Goal: Information Seeking & Learning: Learn about a topic

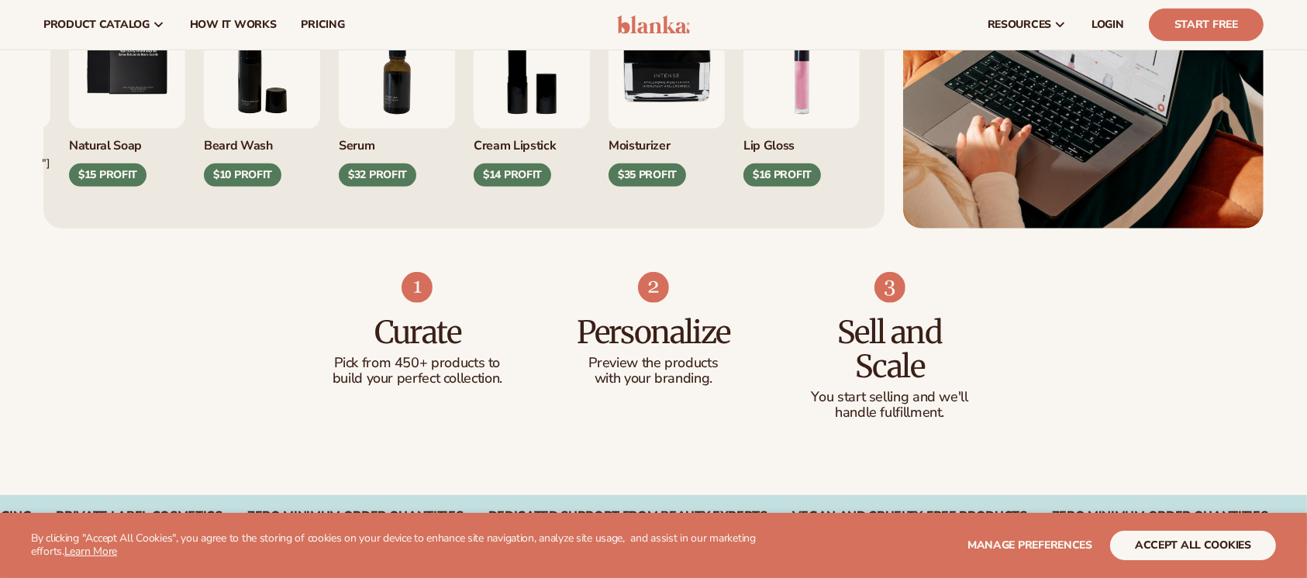
scroll to position [732, 0]
